Goal: Task Accomplishment & Management: Manage account settings

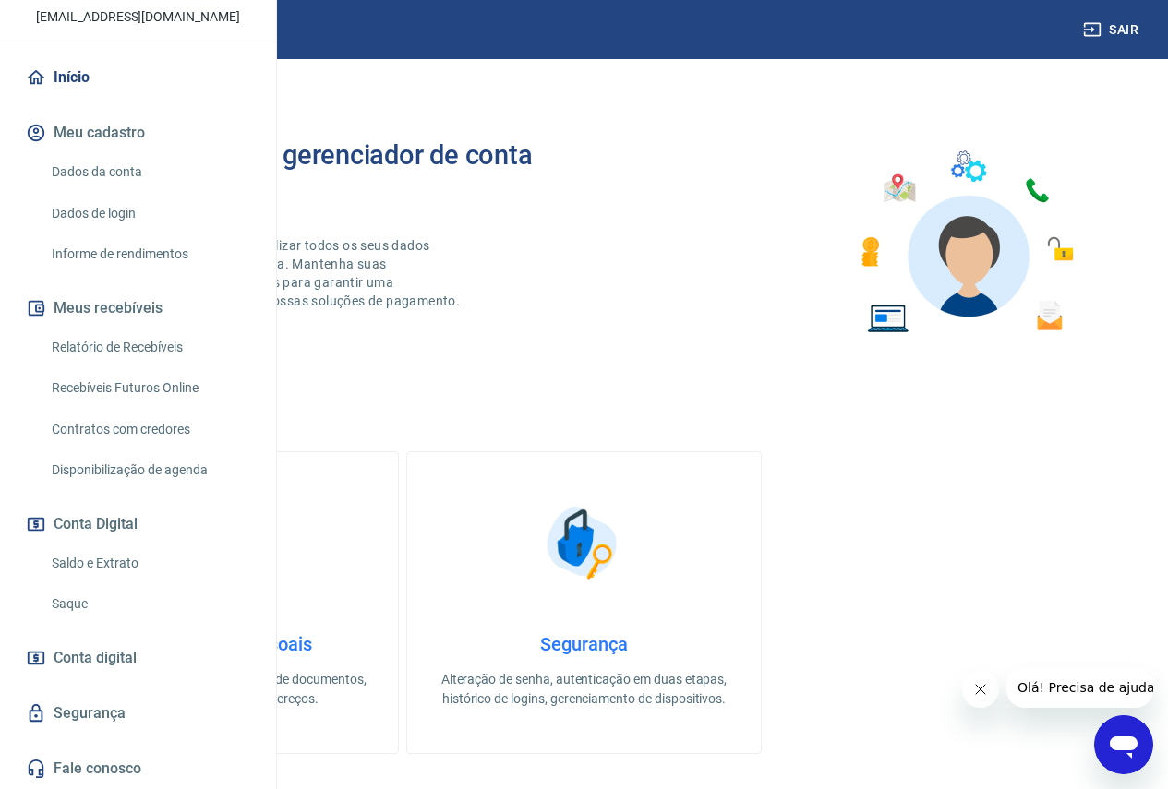
scroll to position [194, 0]
click at [88, 593] on link "Saque" at bounding box center [149, 604] width 210 height 38
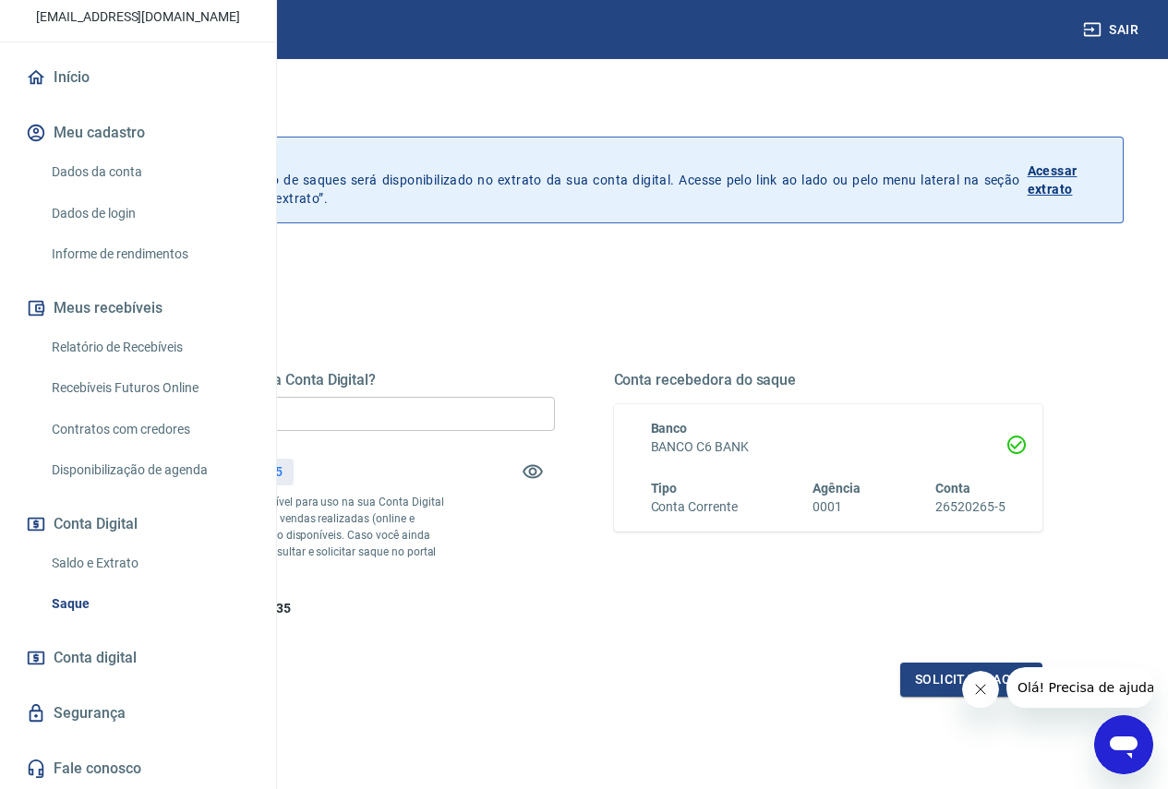
click at [117, 384] on link "Recebíveis Futuros Online" at bounding box center [149, 388] width 210 height 38
click at [480, 414] on input "R$ 0,00" at bounding box center [340, 414] width 429 height 34
type input "R$ 427,35"
click at [932, 697] on button "Solicitar saque" at bounding box center [971, 680] width 142 height 34
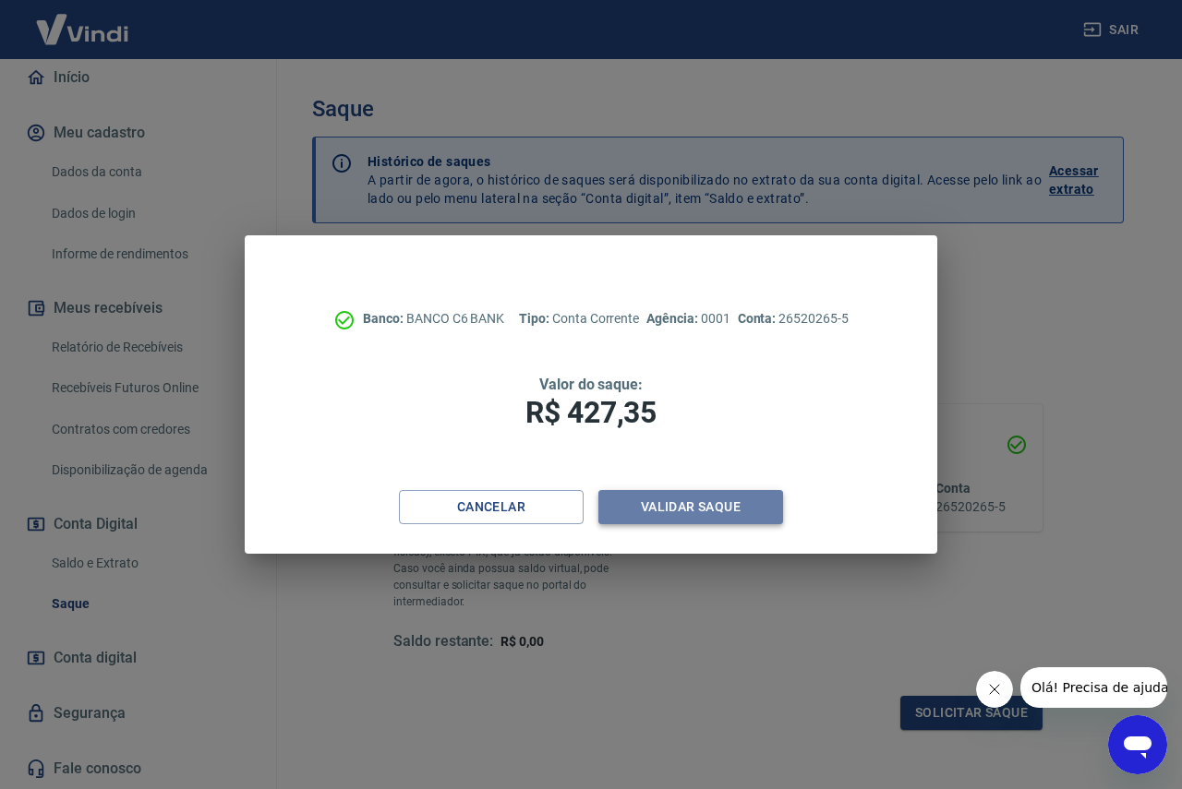
click at [688, 493] on button "Validar saque" at bounding box center [690, 507] width 185 height 34
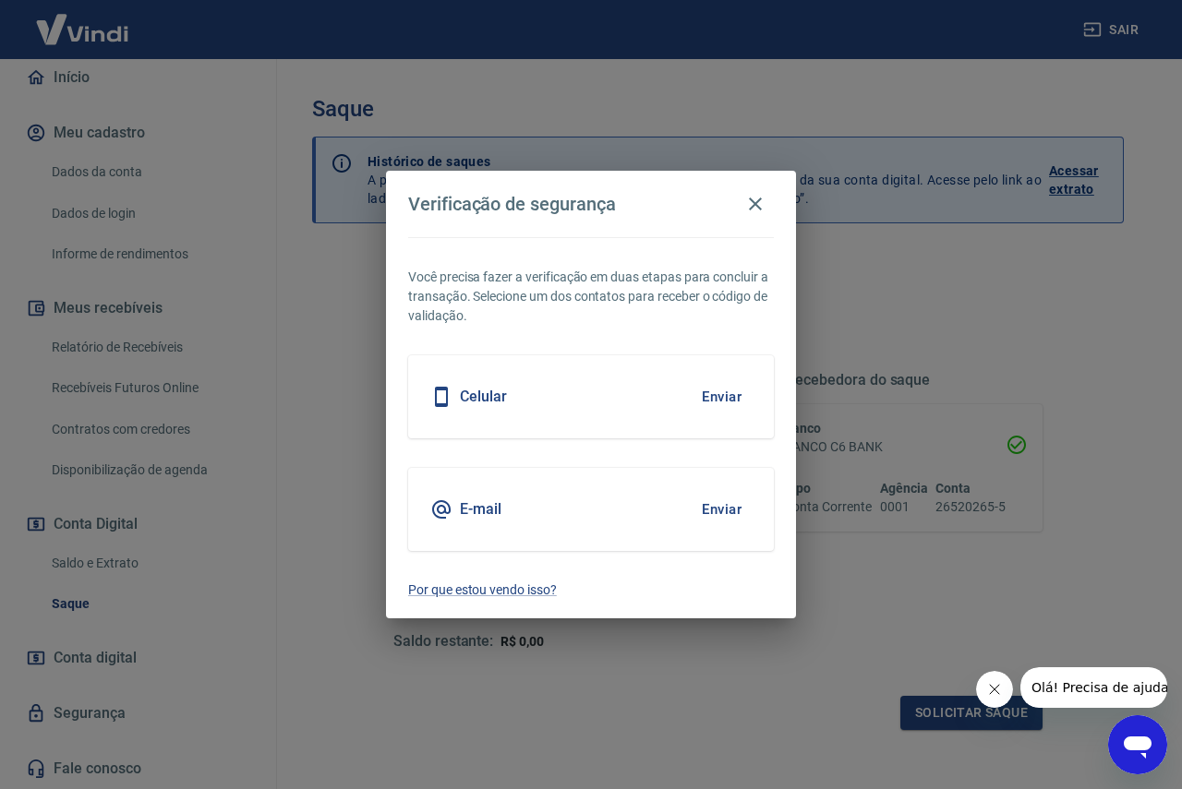
click at [715, 391] on button "Enviar" at bounding box center [722, 397] width 60 height 39
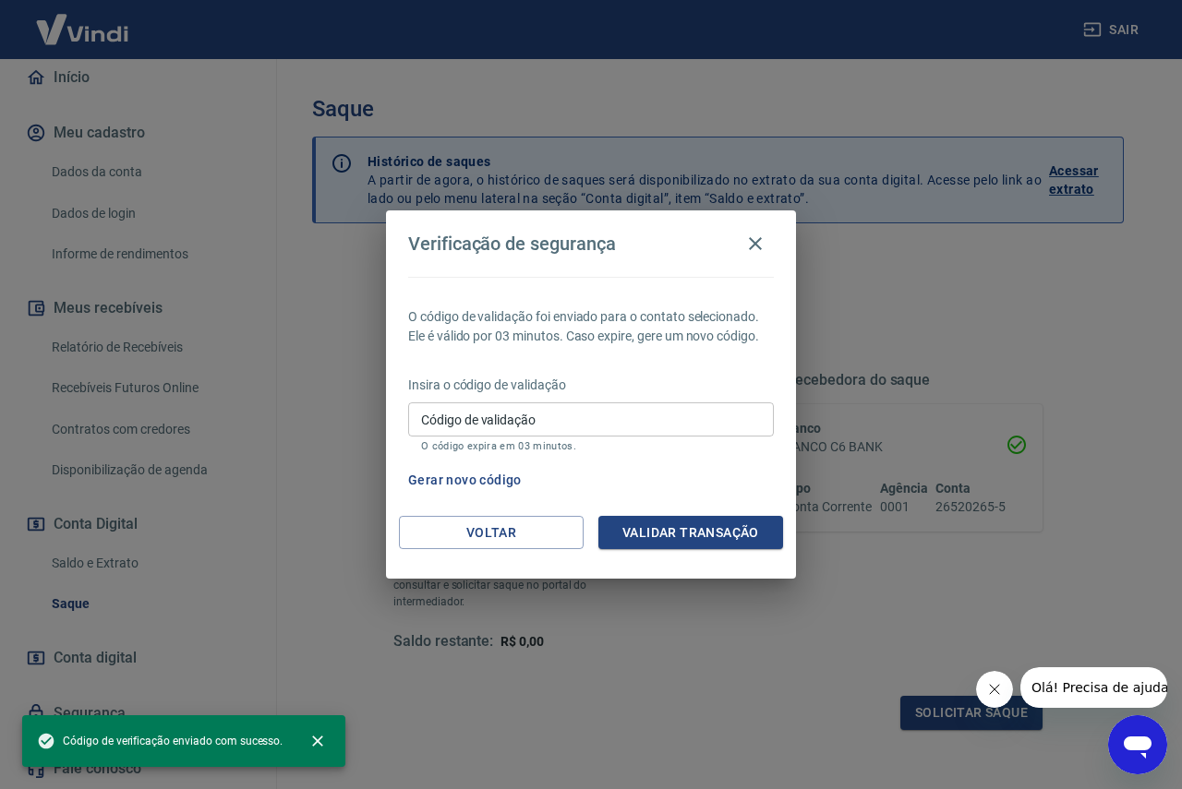
click at [556, 429] on input "Código de validação" at bounding box center [591, 420] width 366 height 34
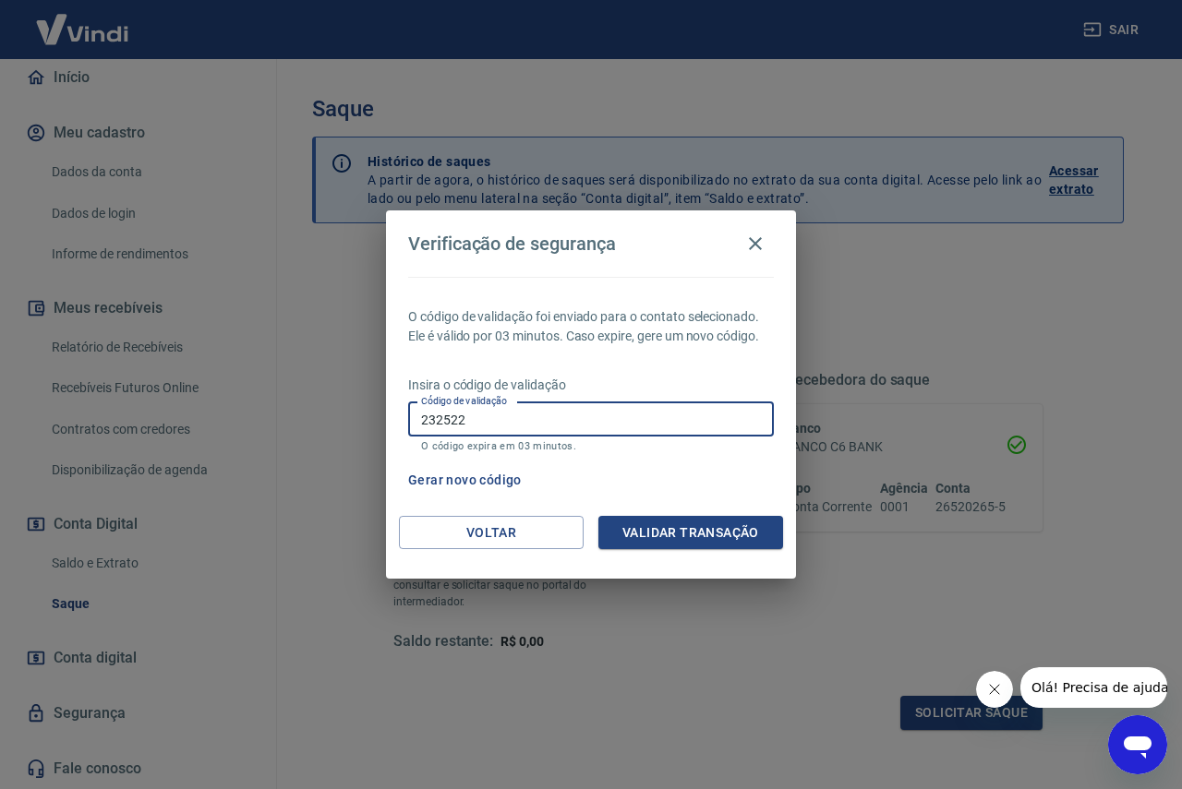
type input "232522"
click at [636, 526] on button "Validar transação" at bounding box center [690, 533] width 185 height 34
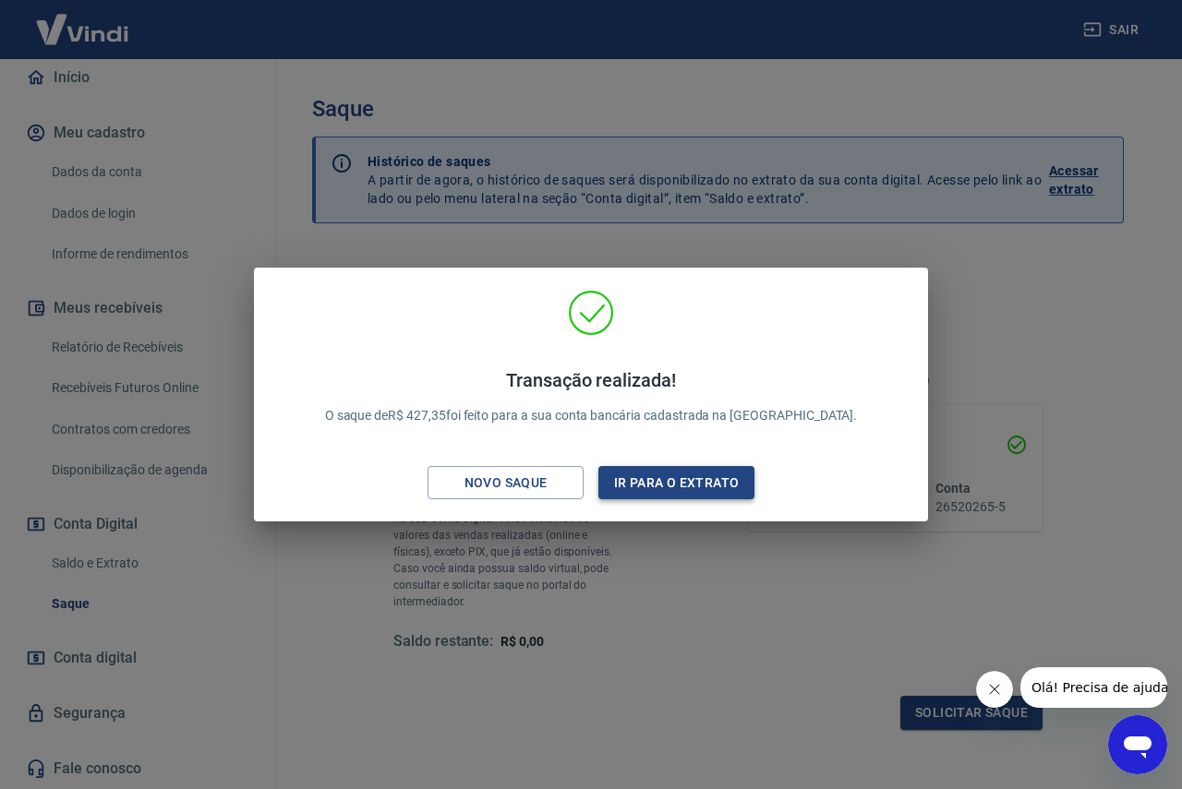
click at [651, 481] on button "Ir para o extrato" at bounding box center [676, 483] width 156 height 34
